Goal: Task Accomplishment & Management: Manage account settings

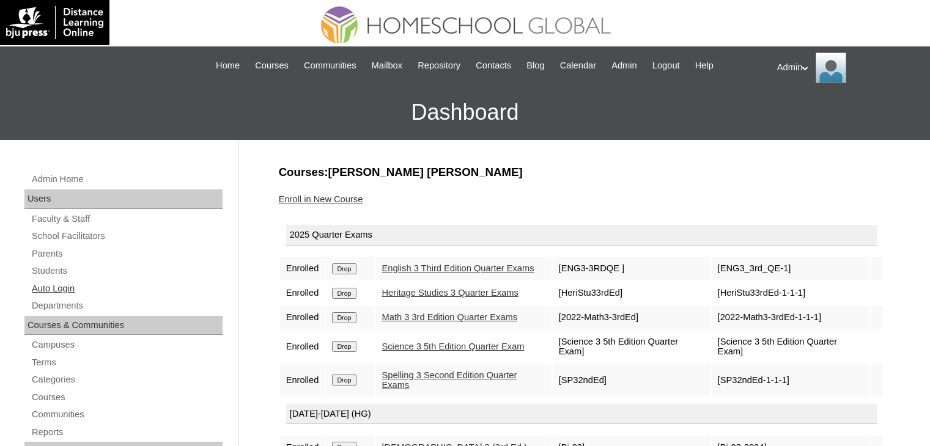
scroll to position [139, 0]
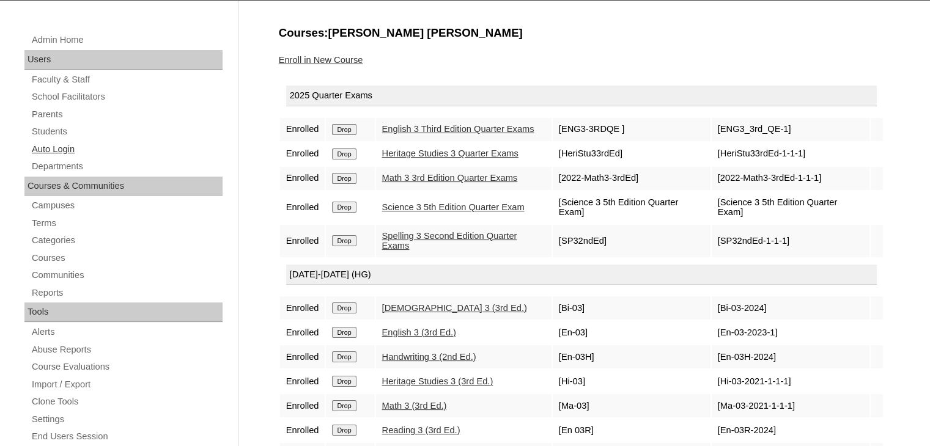
click at [54, 149] on link "Auto Login" at bounding box center [127, 149] width 192 height 15
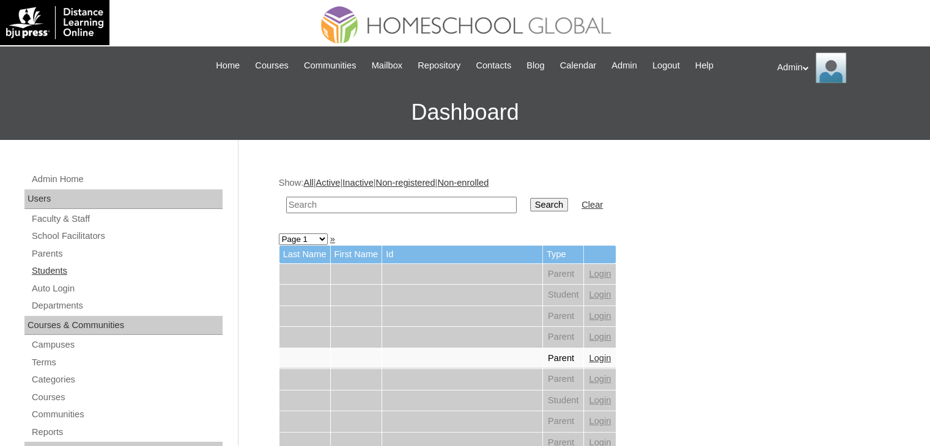
click at [67, 270] on link "Students" at bounding box center [127, 270] width 192 height 15
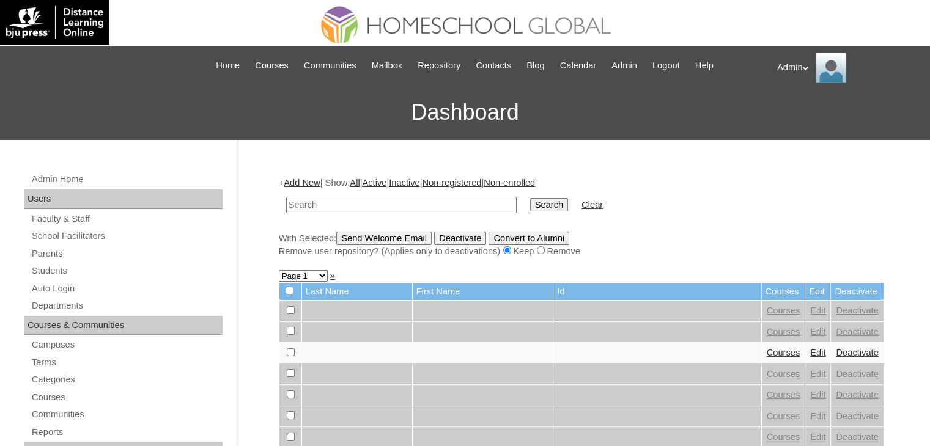
click at [346, 204] on input "text" at bounding box center [401, 205] width 230 height 17
type input "Matias"
click at [530, 202] on input "Search" at bounding box center [549, 204] width 38 height 13
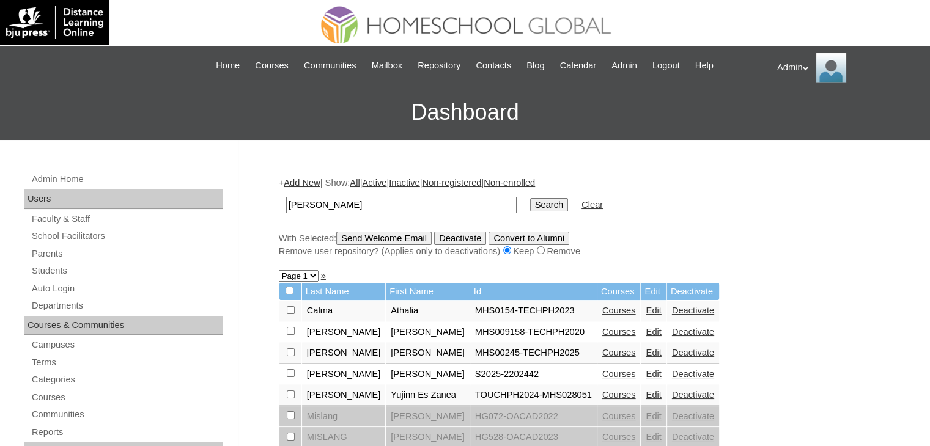
click at [602, 372] on link "Courses" at bounding box center [619, 374] width 34 height 10
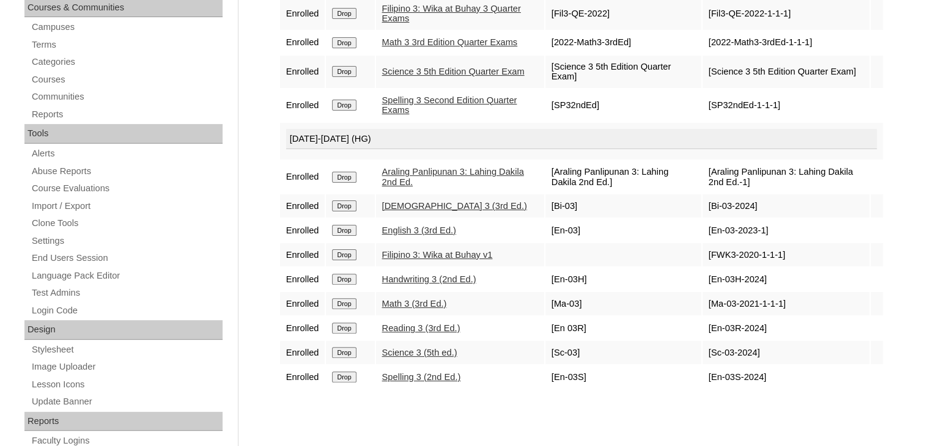
scroll to position [319, 0]
click at [406, 210] on link "[DEMOGRAPHIC_DATA] 3 (3rd Ed.)" at bounding box center [454, 205] width 145 height 10
click at [402, 234] on link "English 3 (3rd Ed.)" at bounding box center [419, 229] width 74 height 10
